Goal: Task Accomplishment & Management: Manage account settings

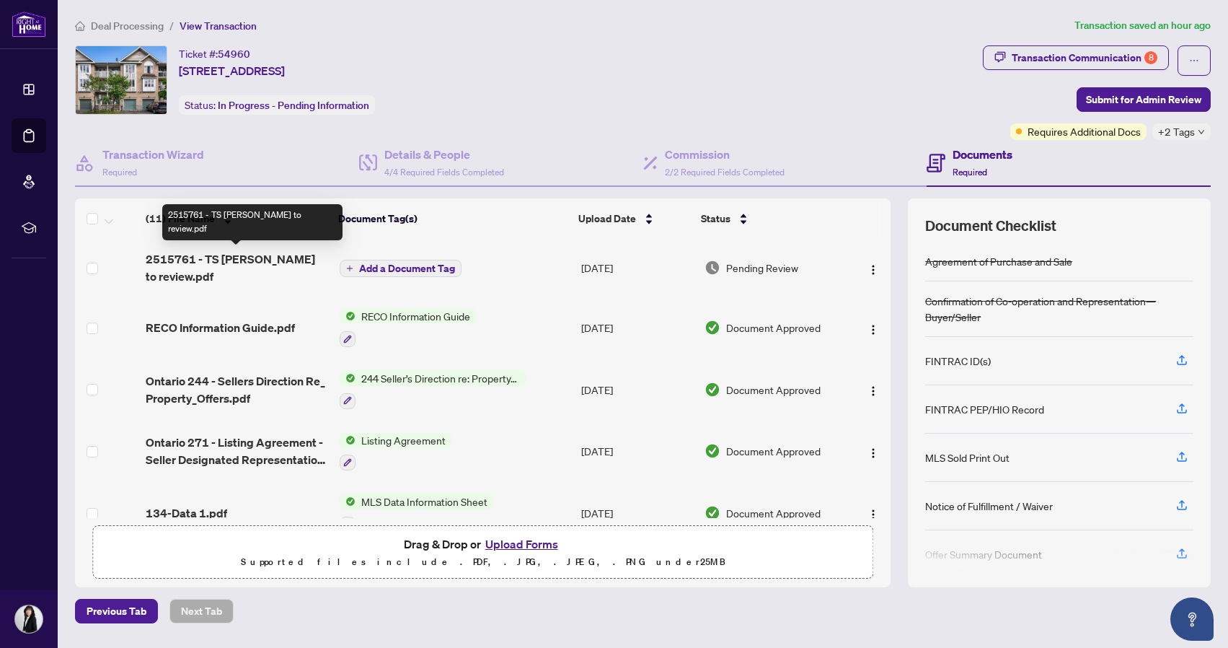
click at [229, 264] on span "2515761 - TS [PERSON_NAME] to review.pdf" at bounding box center [237, 267] width 182 height 35
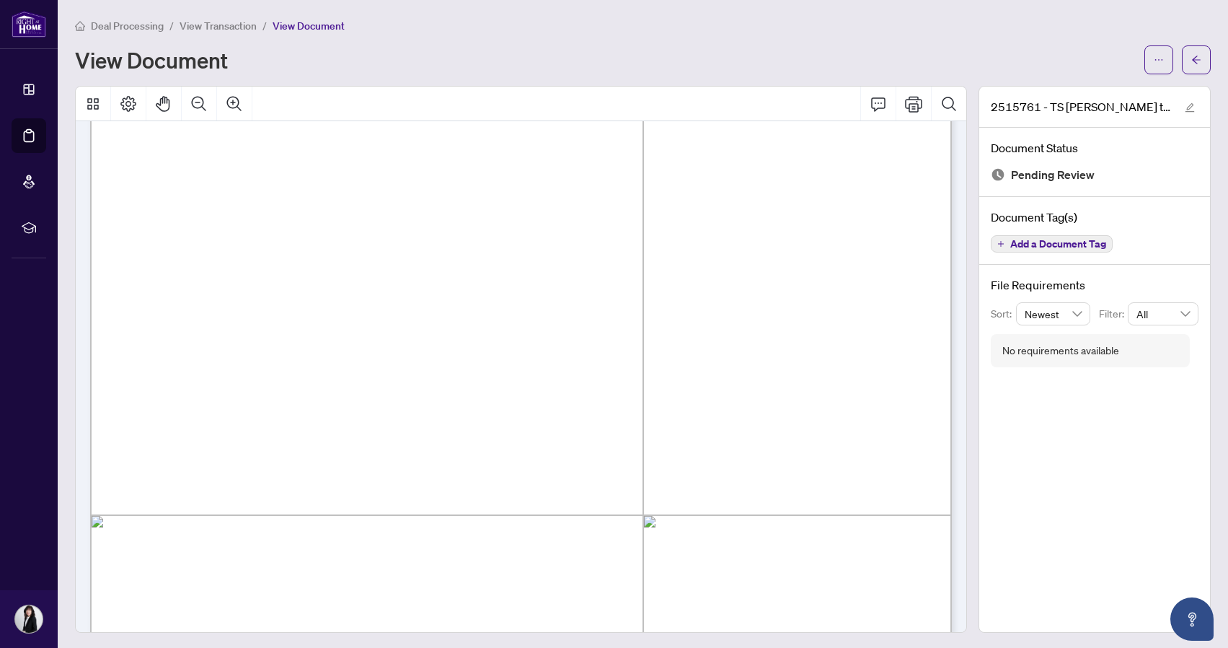
scroll to position [175, 0]
click at [1158, 61] on icon "ellipsis" at bounding box center [1159, 60] width 10 height 10
click at [915, 107] on icon "Print" at bounding box center [913, 103] width 17 height 17
click at [232, 30] on span "View Transaction" at bounding box center [218, 25] width 77 height 13
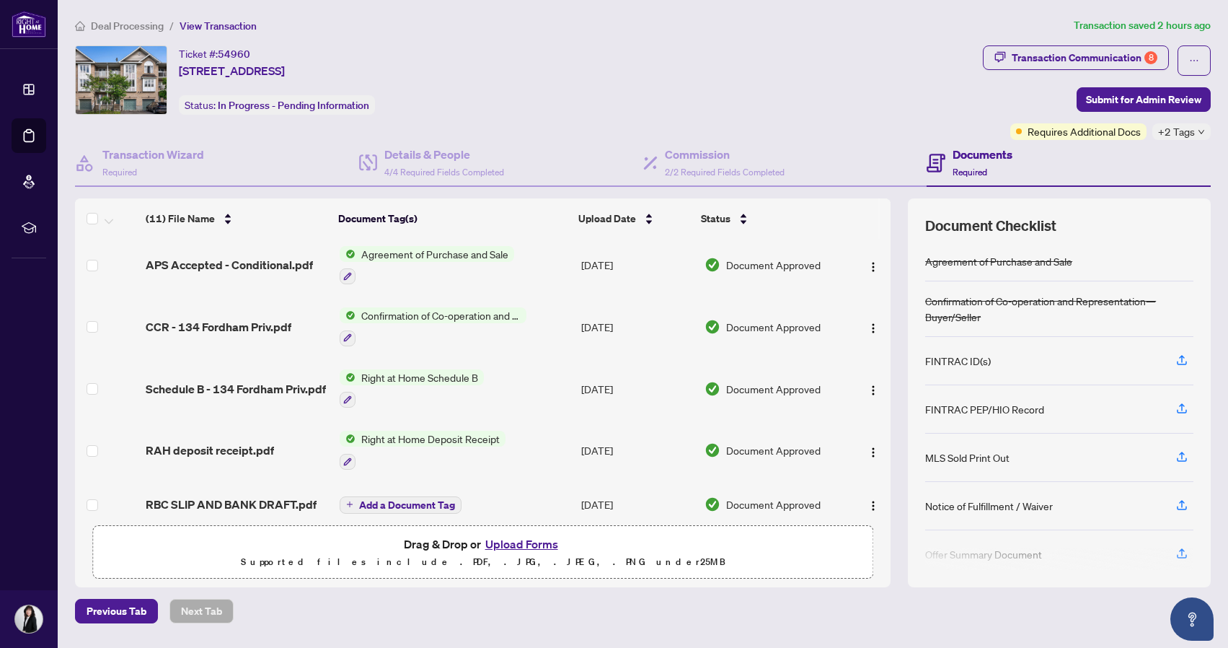
scroll to position [380, 0]
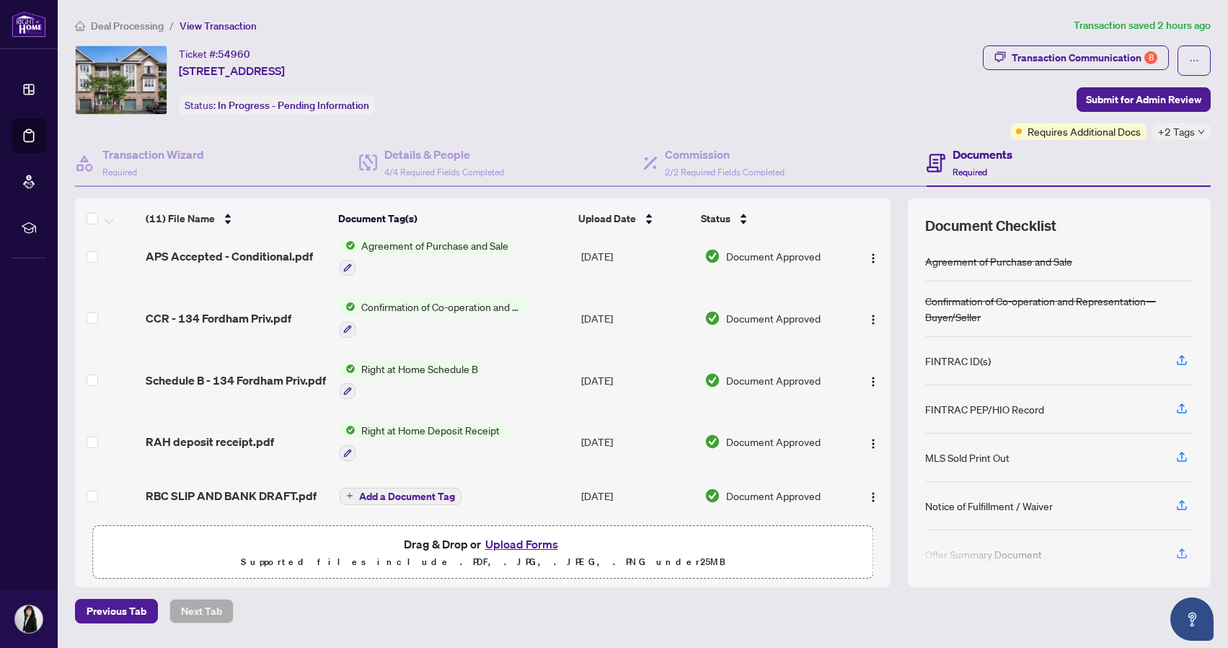
click at [525, 545] on button "Upload Forms" at bounding box center [521, 543] width 81 height 19
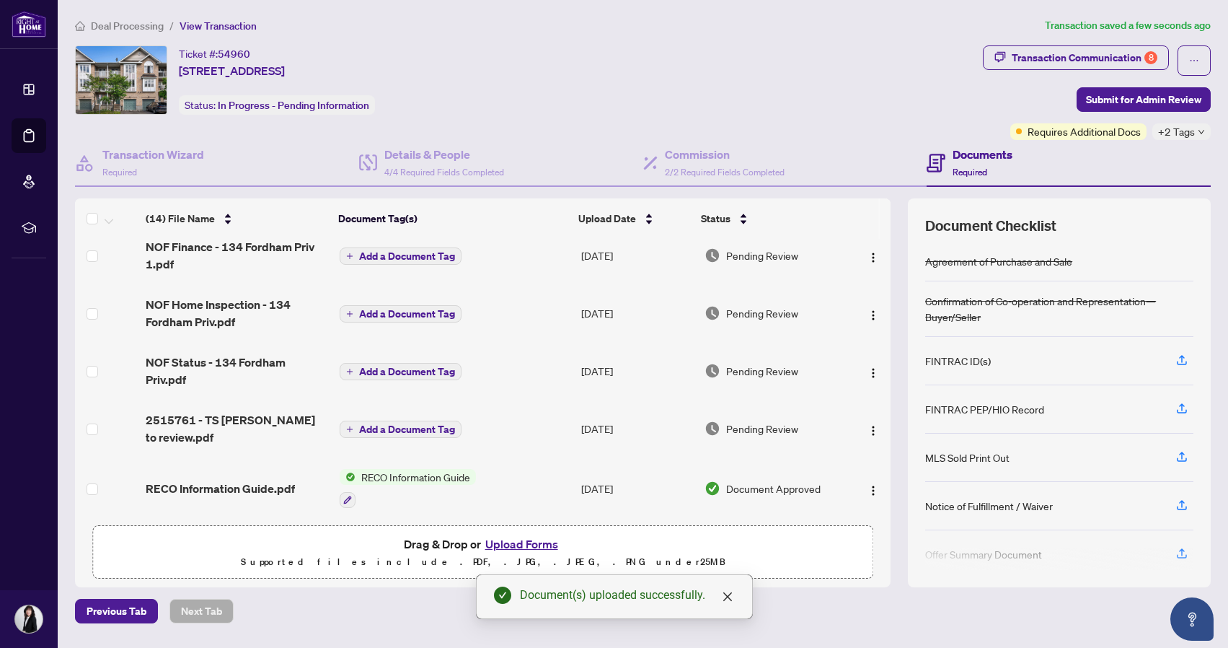
scroll to position [0, 0]
